Goal: Transaction & Acquisition: Purchase product/service

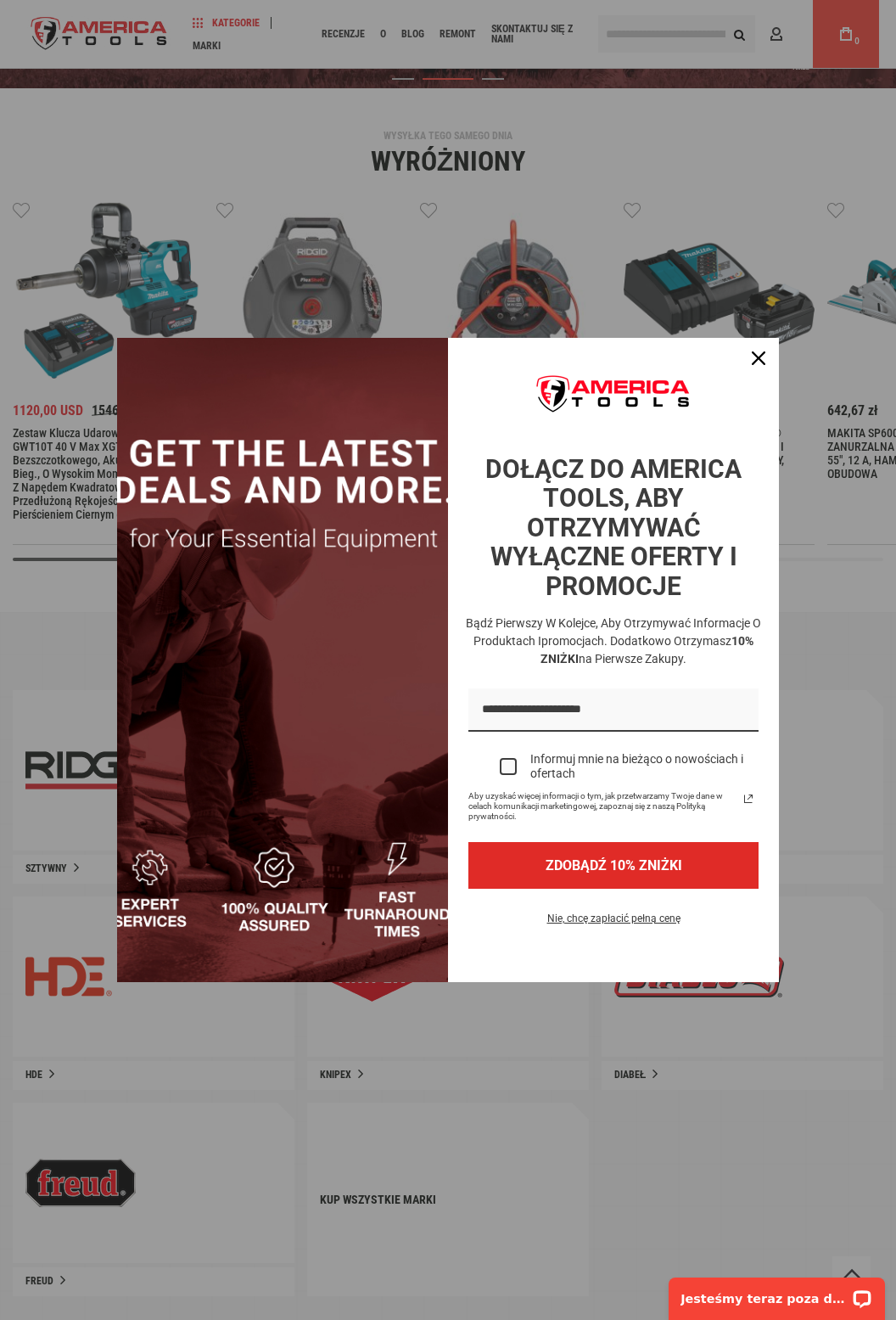
scroll to position [276, 0]
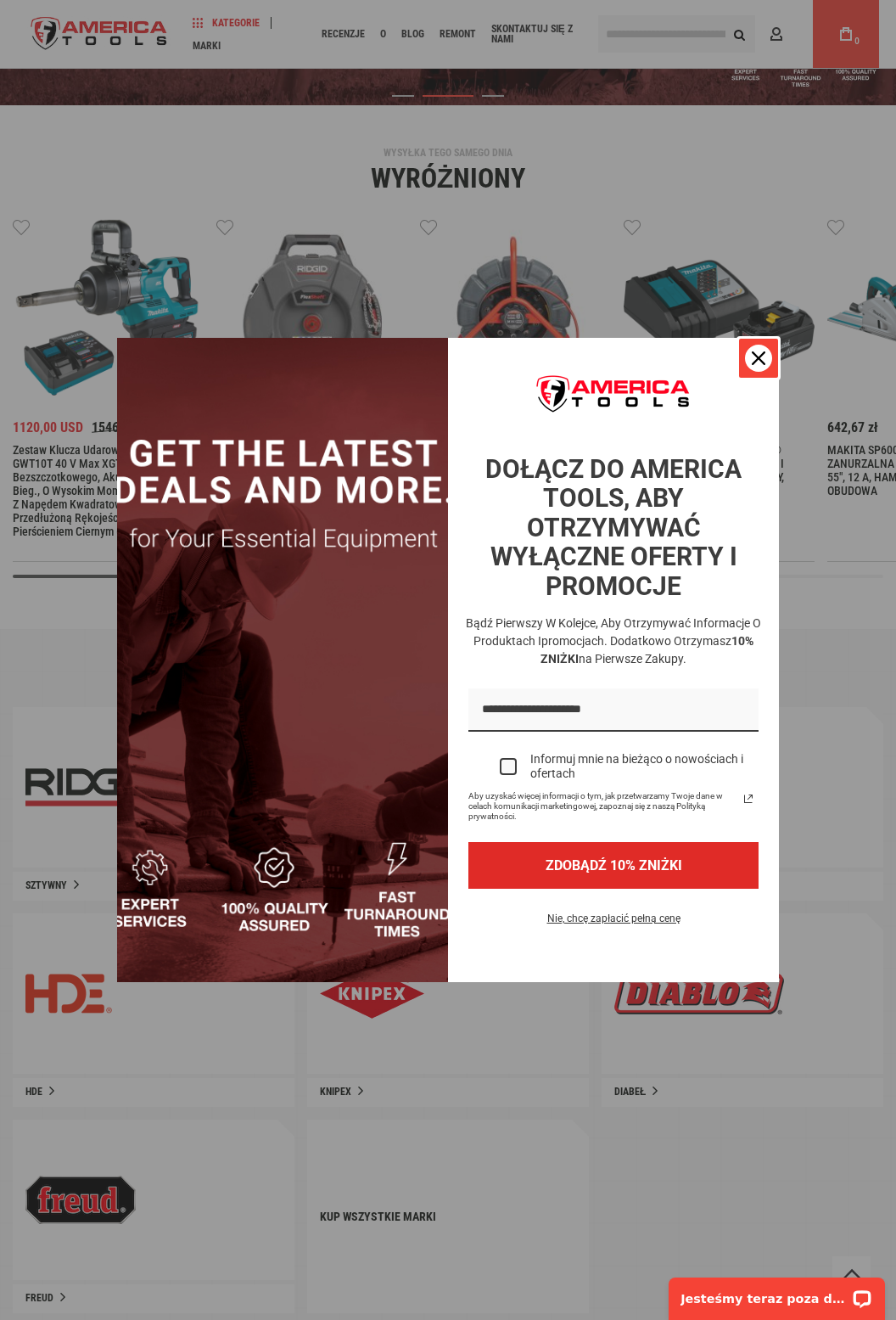
click at [763, 365] on div "Zamknąć" at bounding box center [758, 358] width 27 height 27
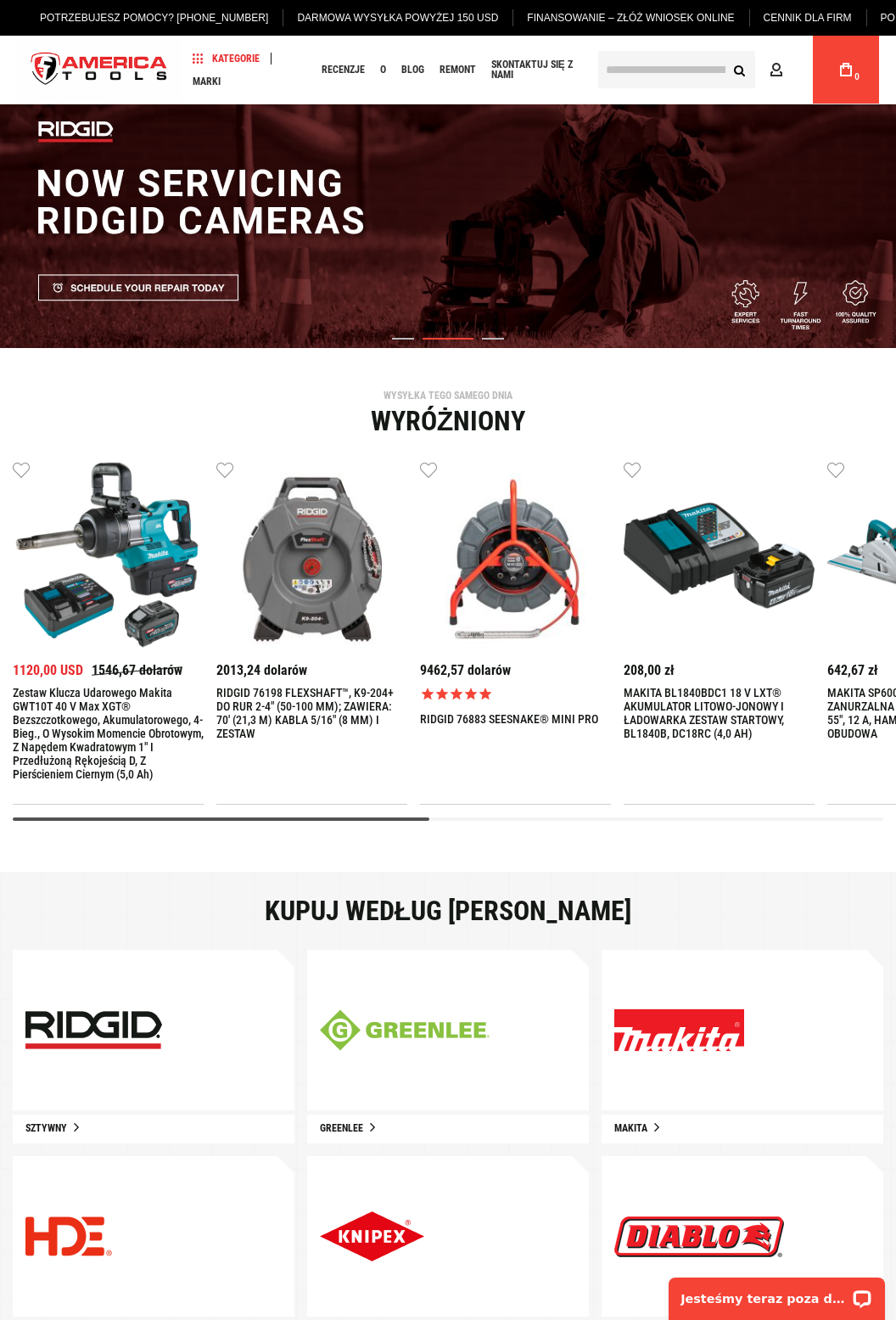
scroll to position [0, 0]
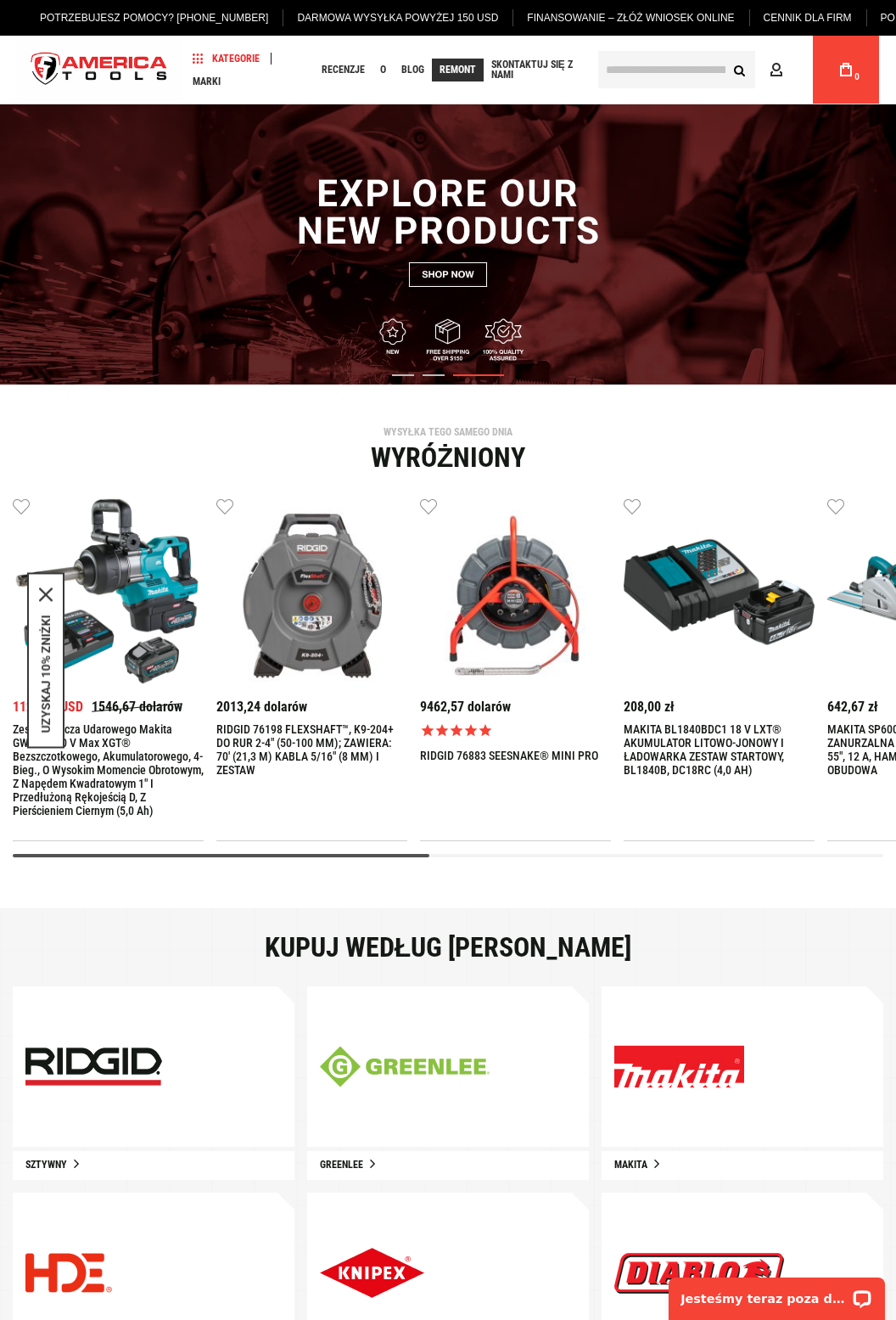
click at [463, 68] on font "Remont" at bounding box center [458, 70] width 37 height 12
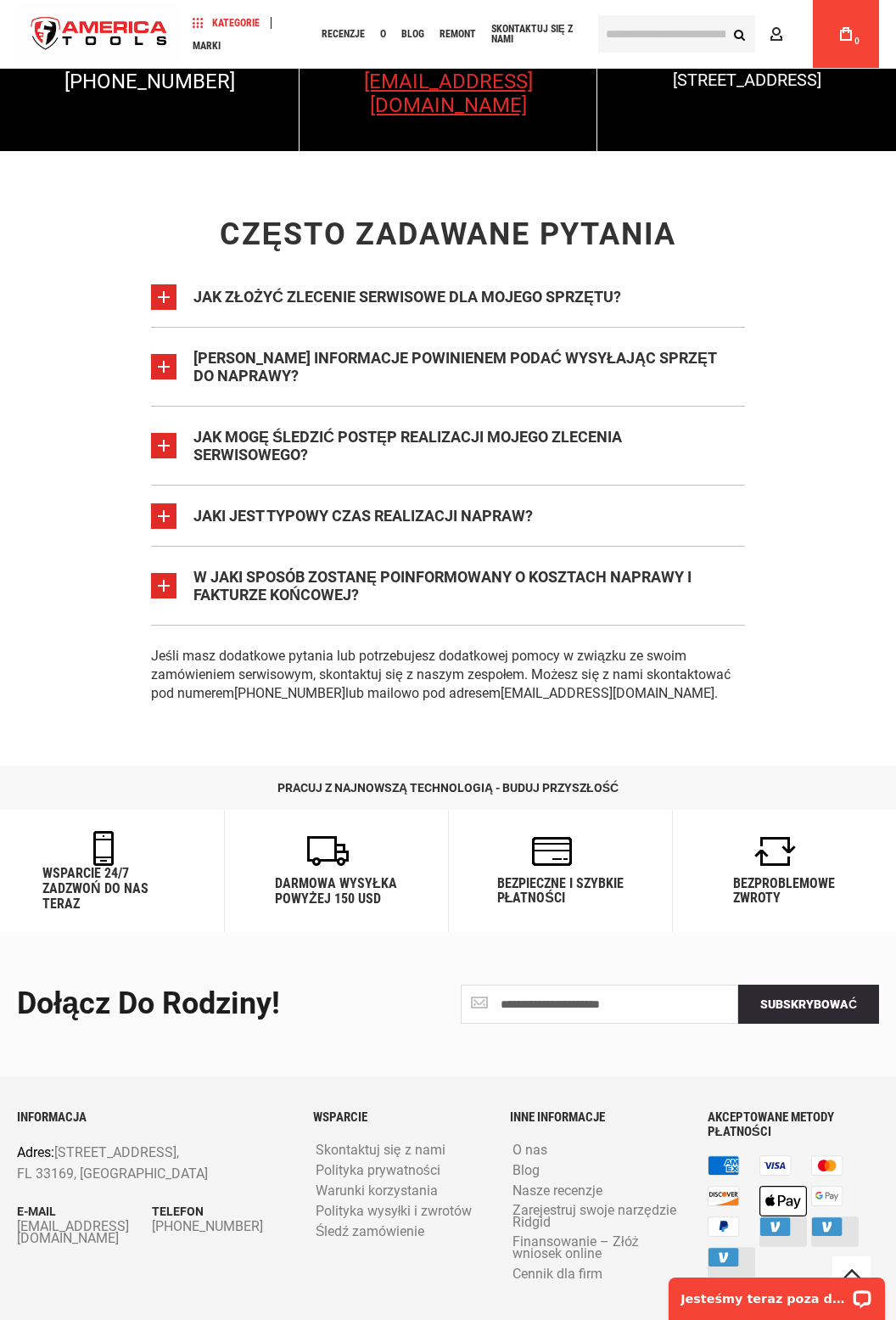
scroll to position [3609, 0]
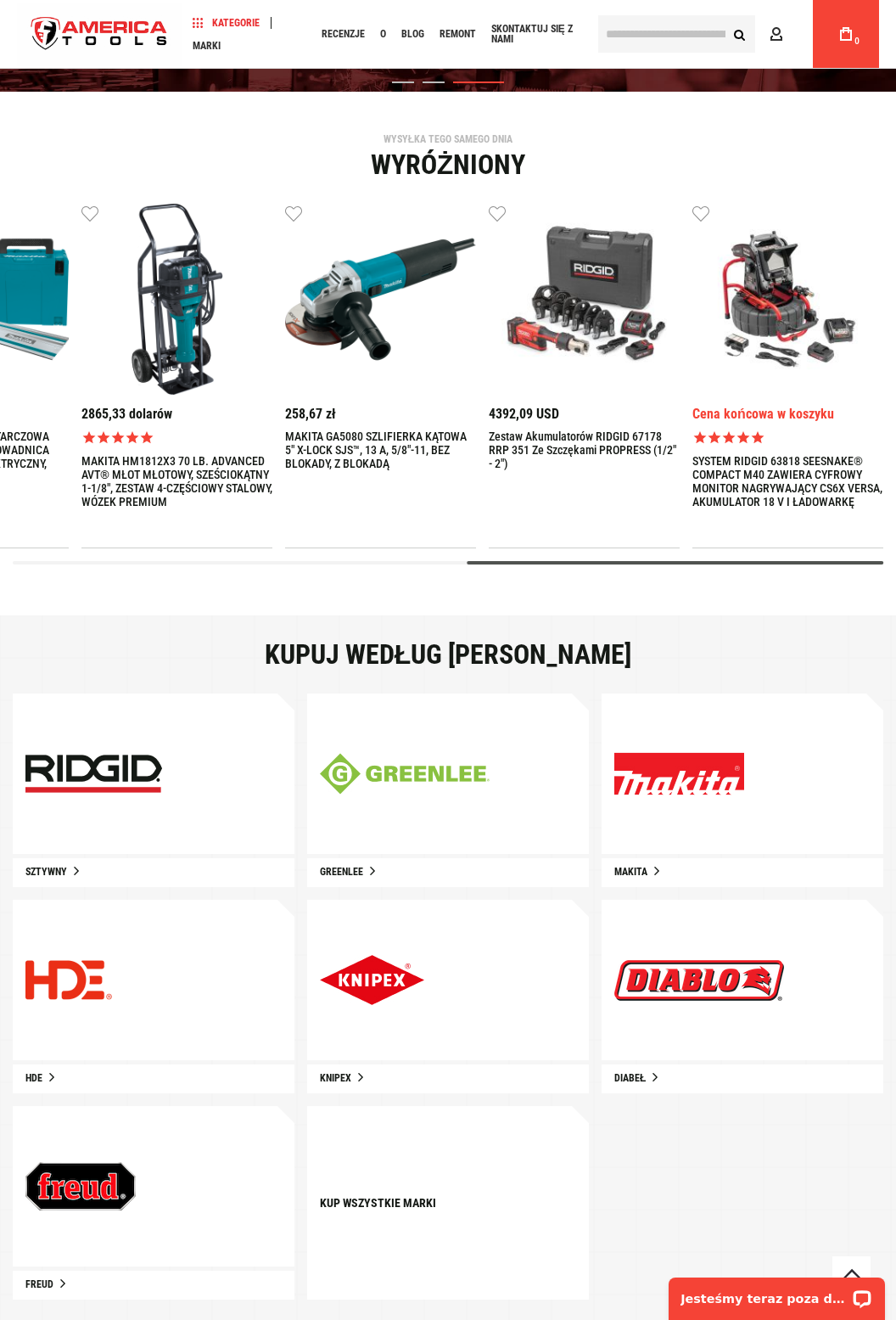
scroll to position [292, 0]
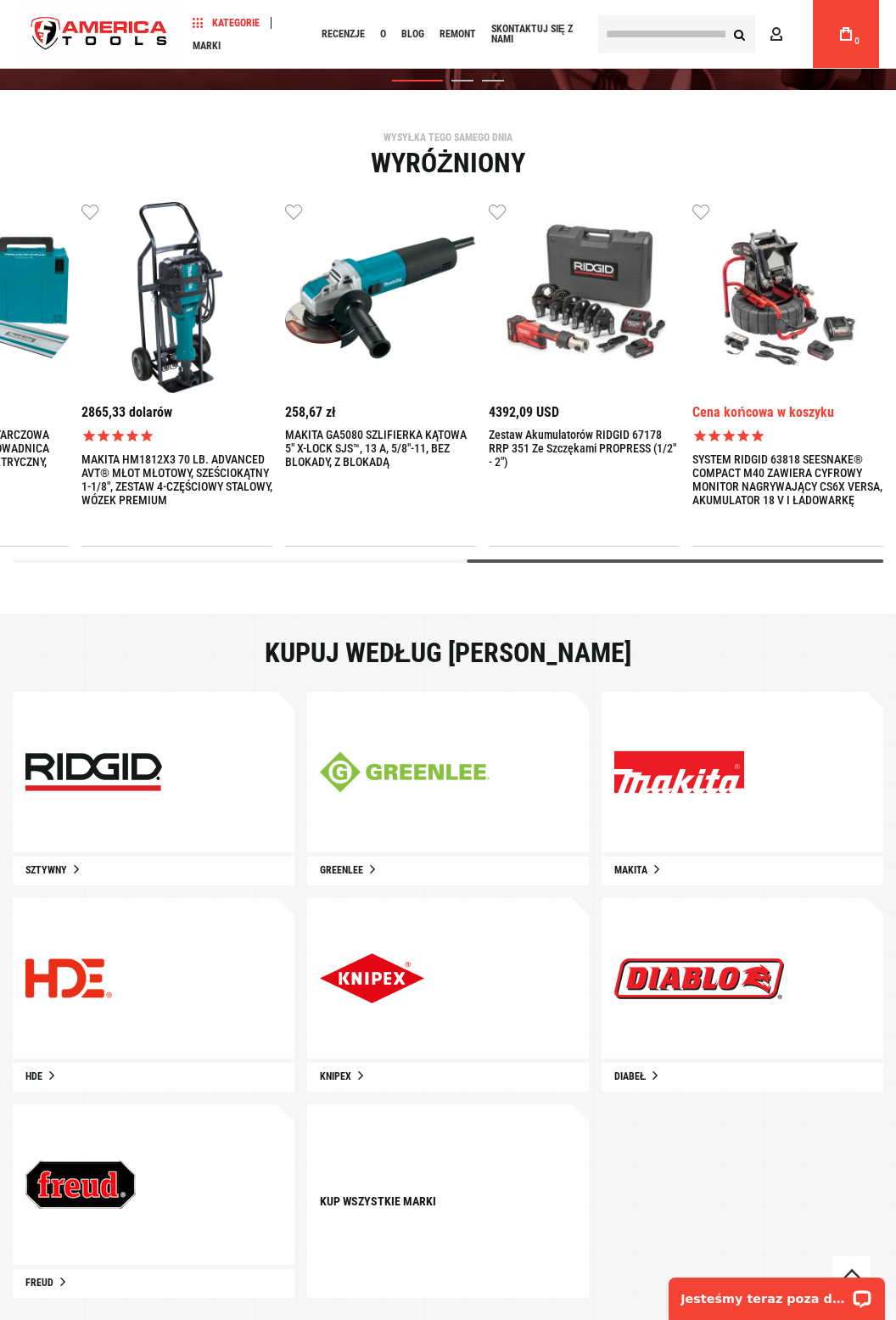
click at [399, 979] on img at bounding box center [372, 977] width 104 height 50
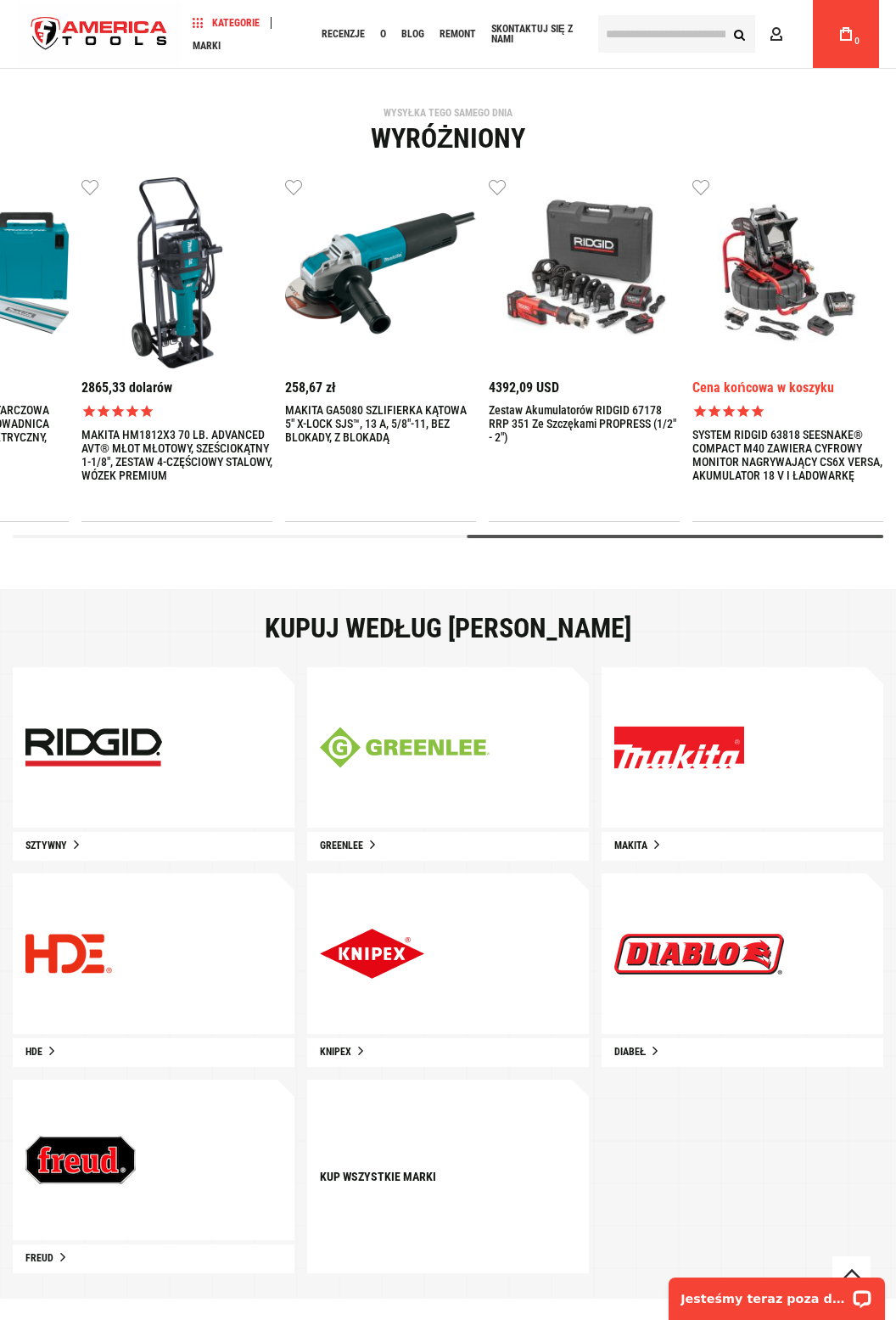
scroll to position [339, 0]
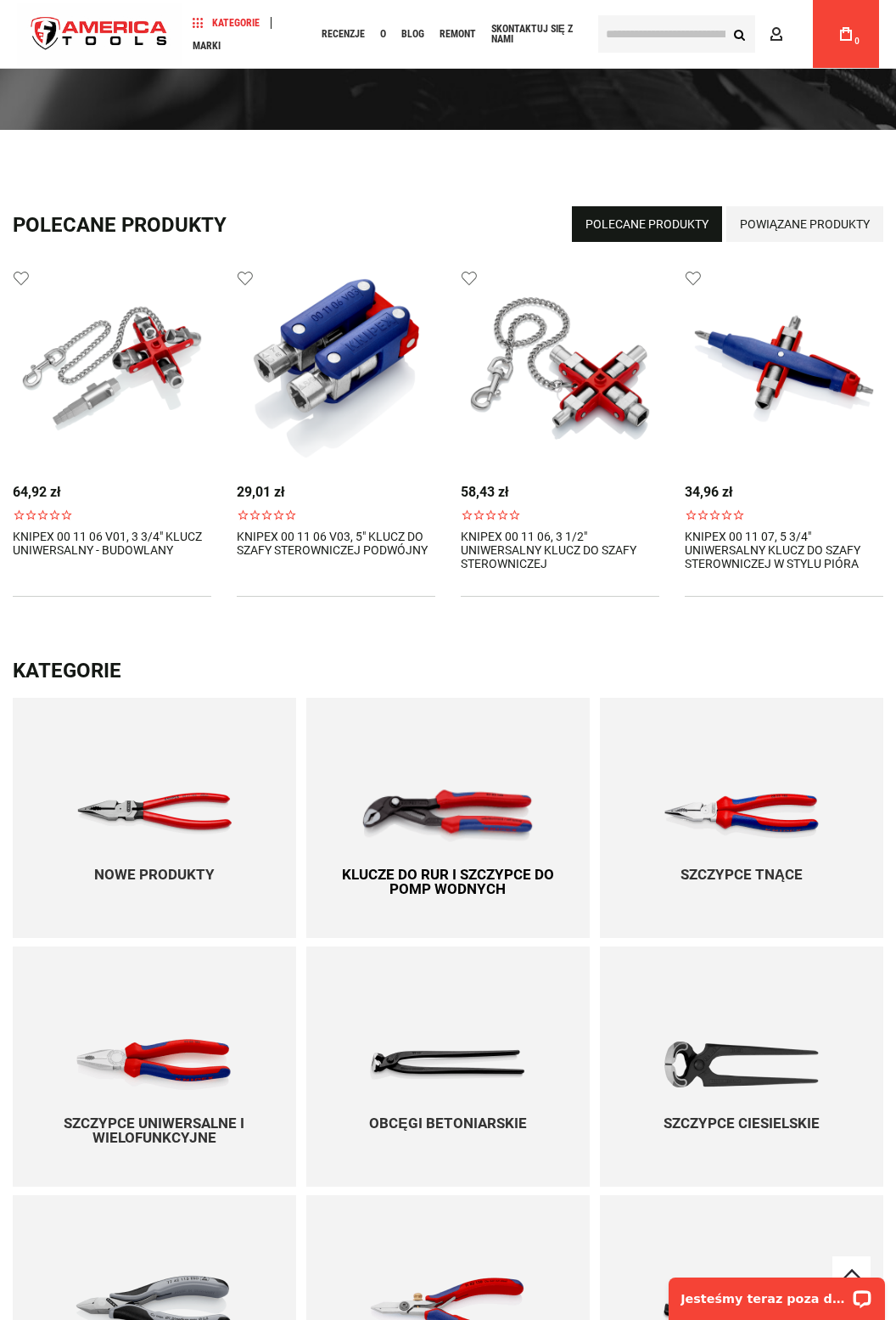
click at [470, 834] on img at bounding box center [448, 816] width 173 height 52
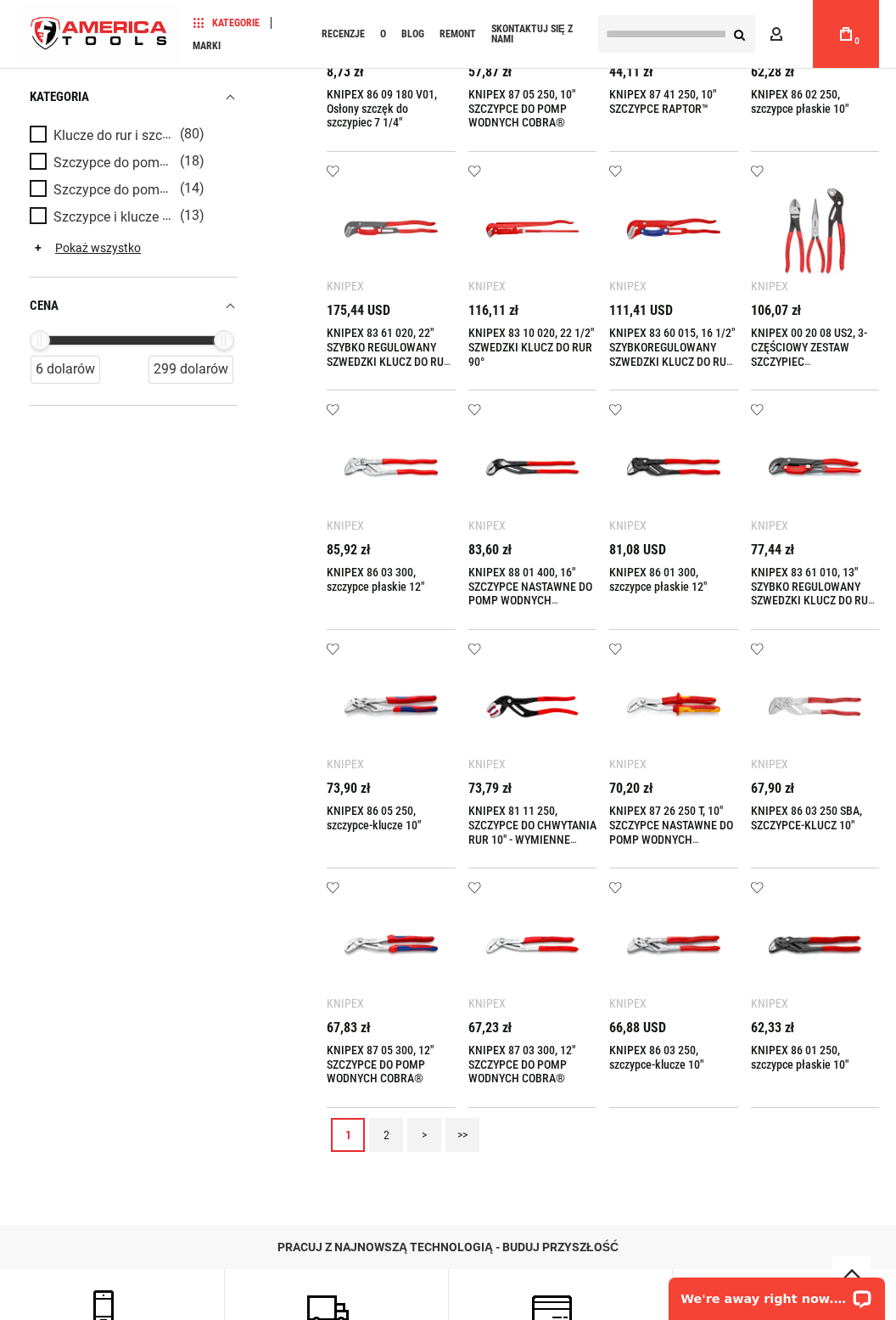
scroll to position [530, 0]
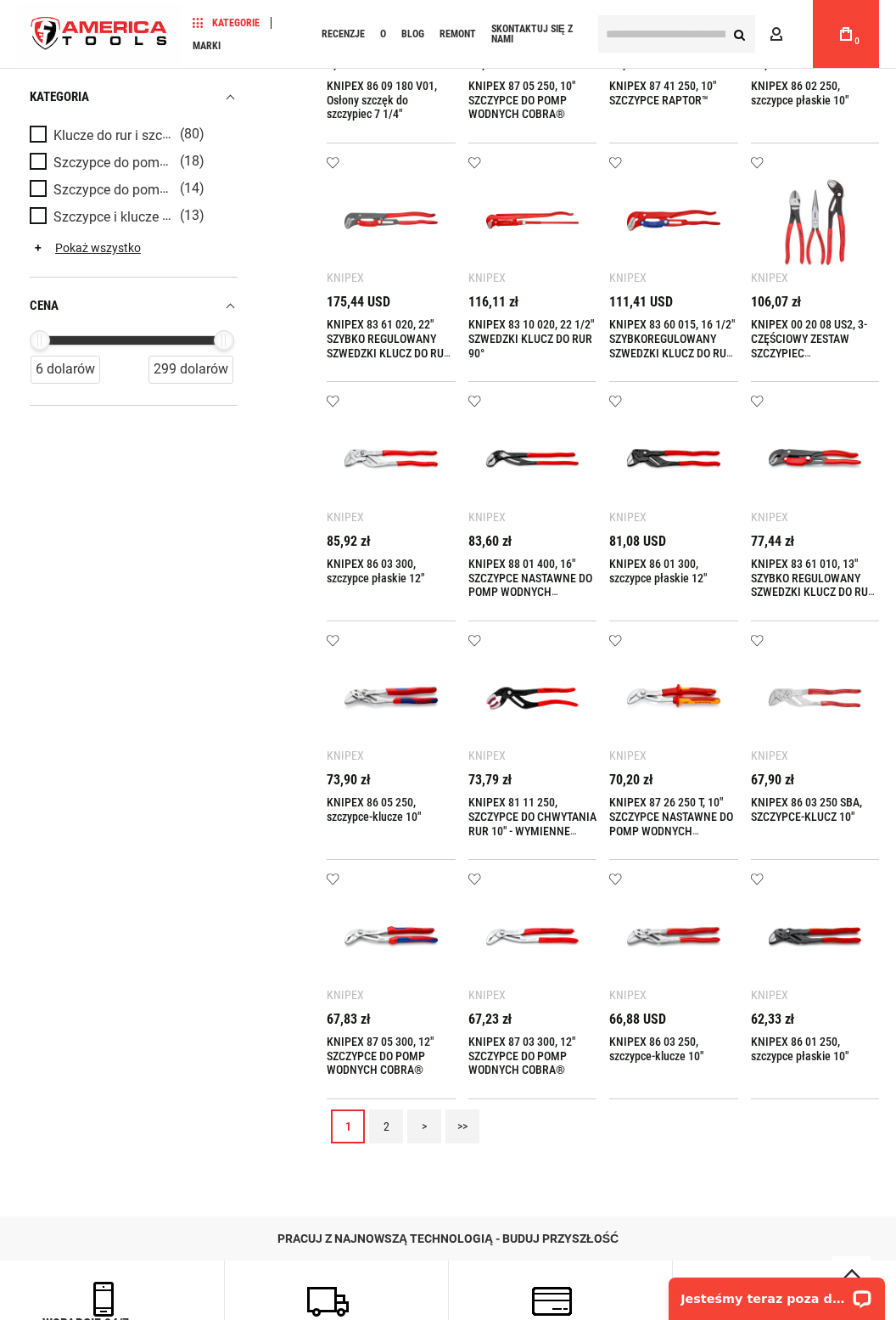
click at [385, 1132] on link "2" at bounding box center [385, 1126] width 34 height 34
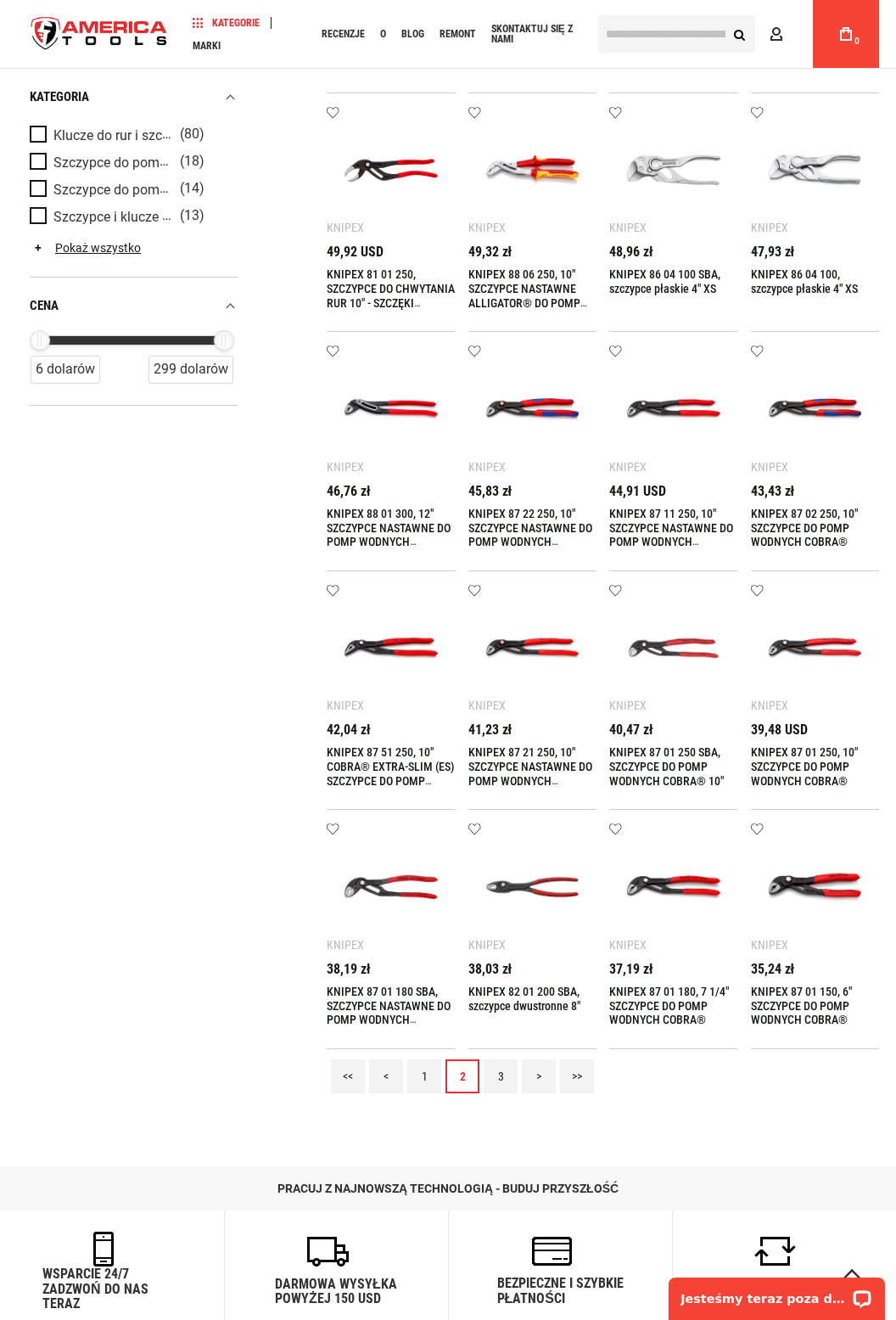
scroll to position [580, 0]
click at [813, 886] on img at bounding box center [816, 886] width 95 height 95
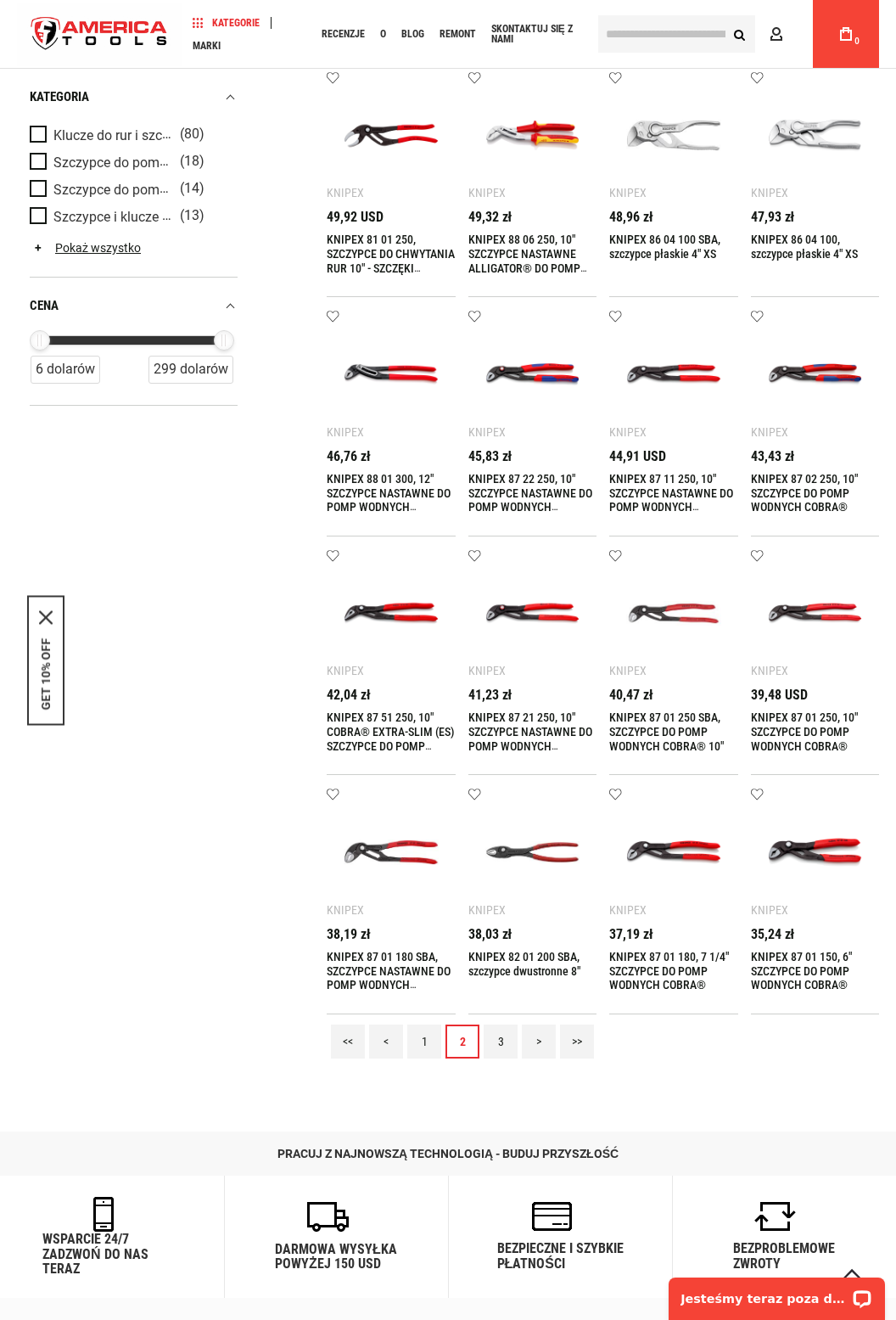
scroll to position [635, 0]
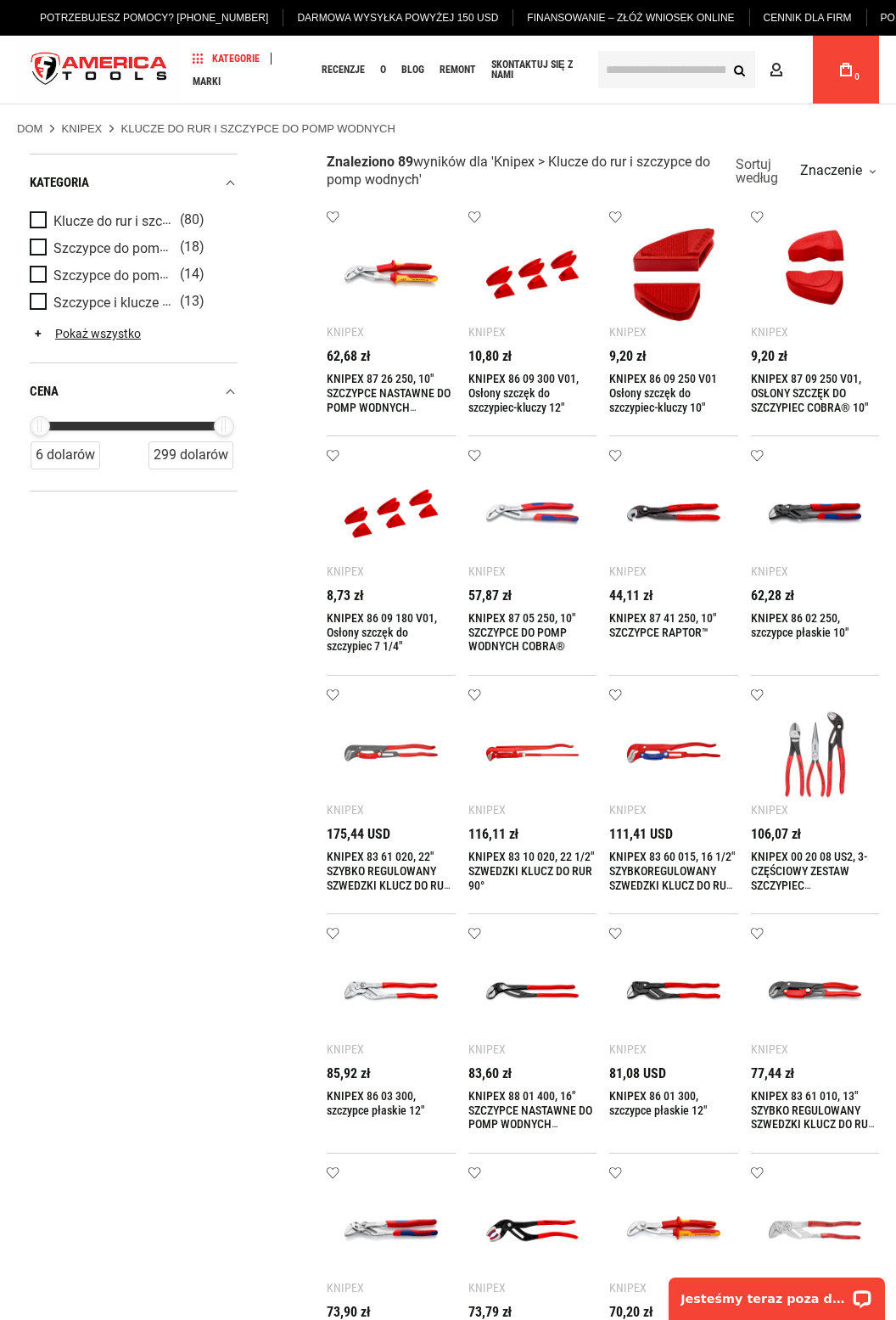
click at [392, 516] on img at bounding box center [391, 513] width 95 height 95
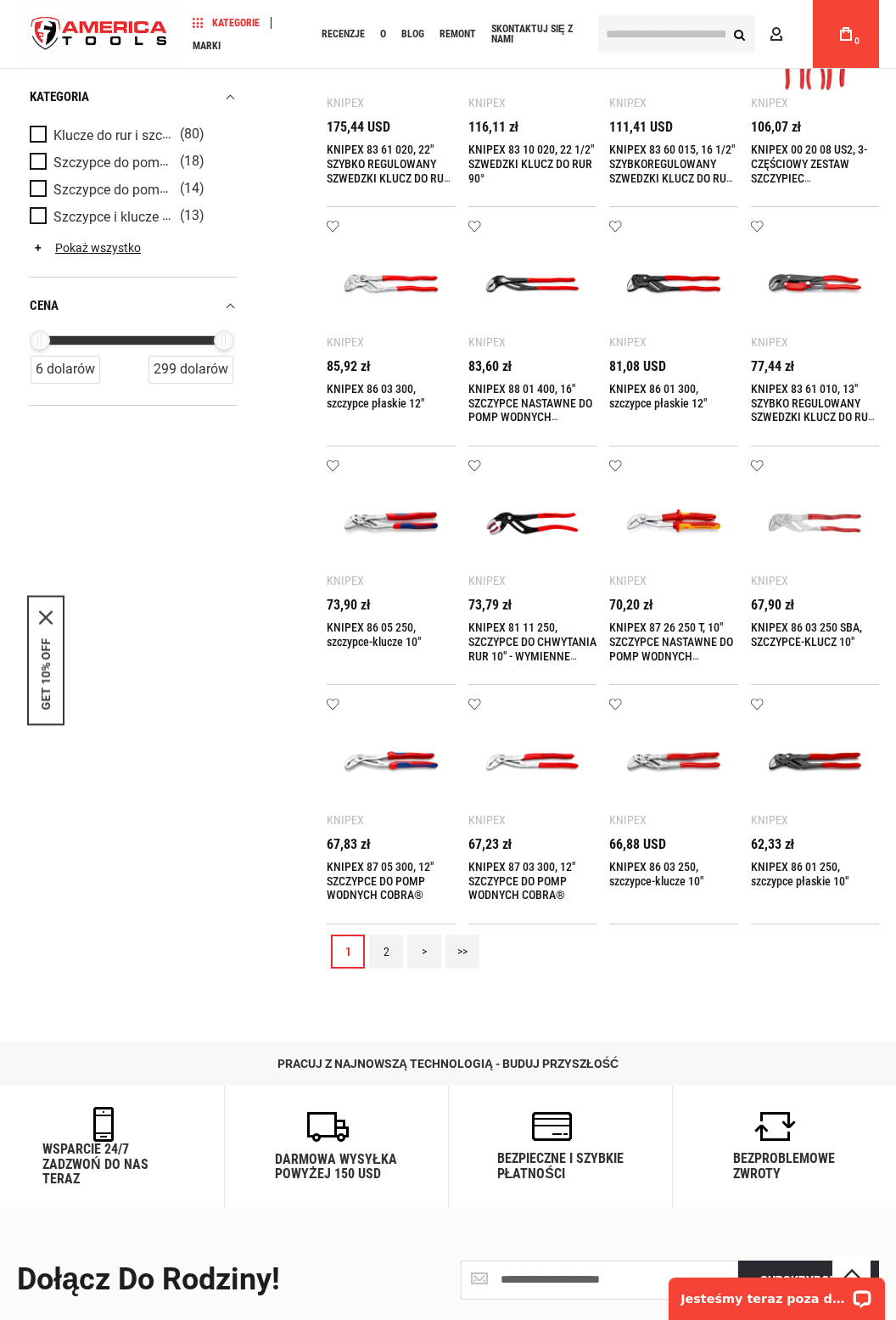
scroll to position [713, 0]
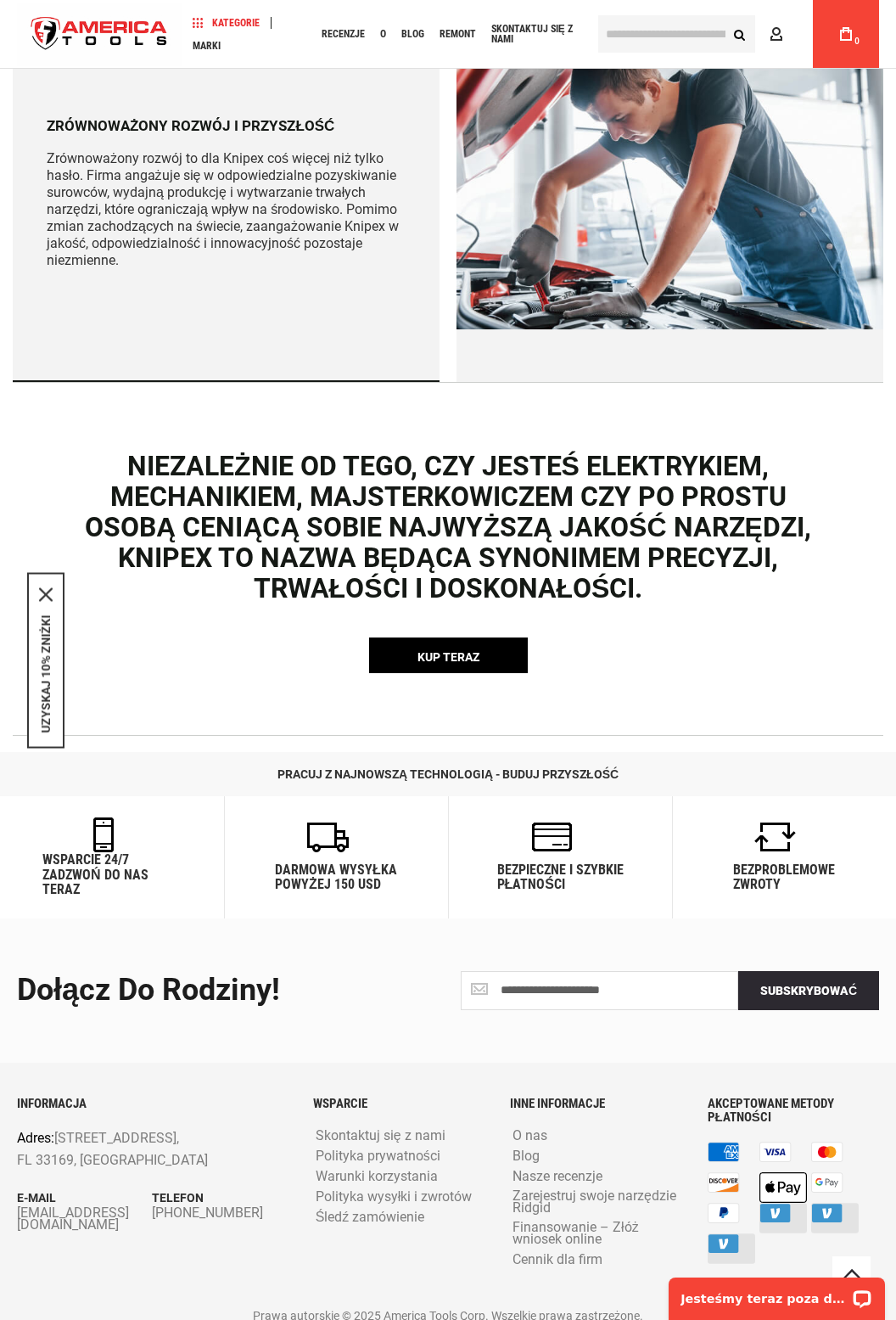
scroll to position [4344, 0]
